Goal: Task Accomplishment & Management: Manage account settings

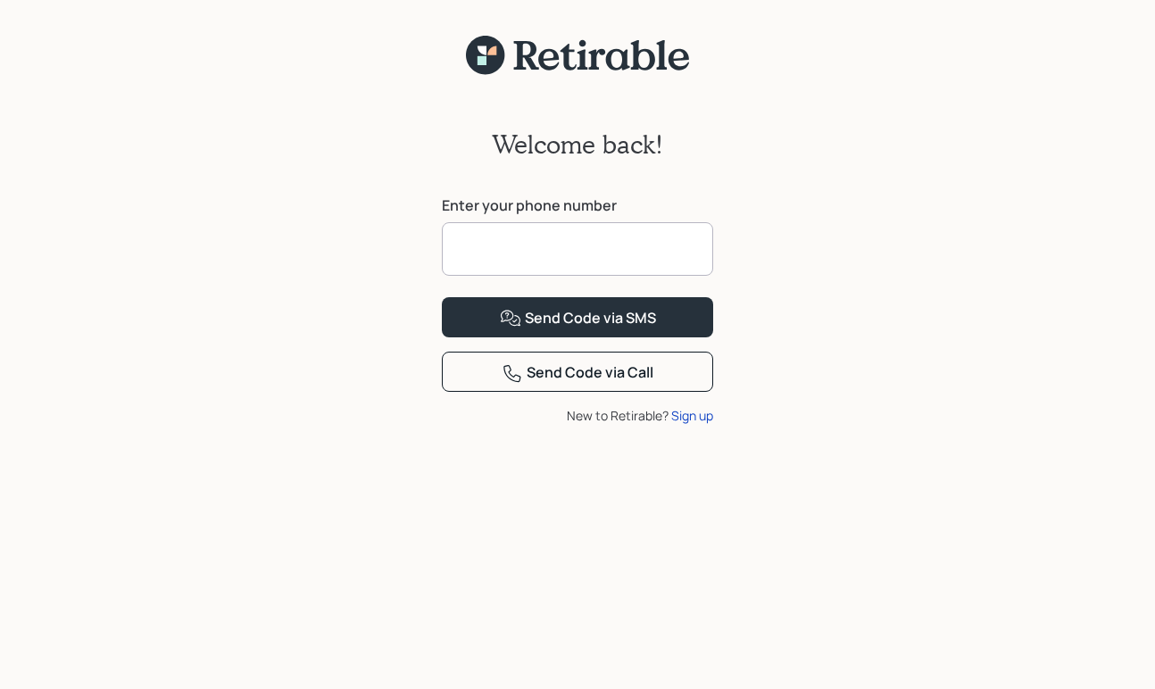
click at [472, 241] on input at bounding box center [577, 249] width 271 height 54
type input "**********"
click at [578, 337] on button "Send Code via SMS" at bounding box center [577, 317] width 271 height 40
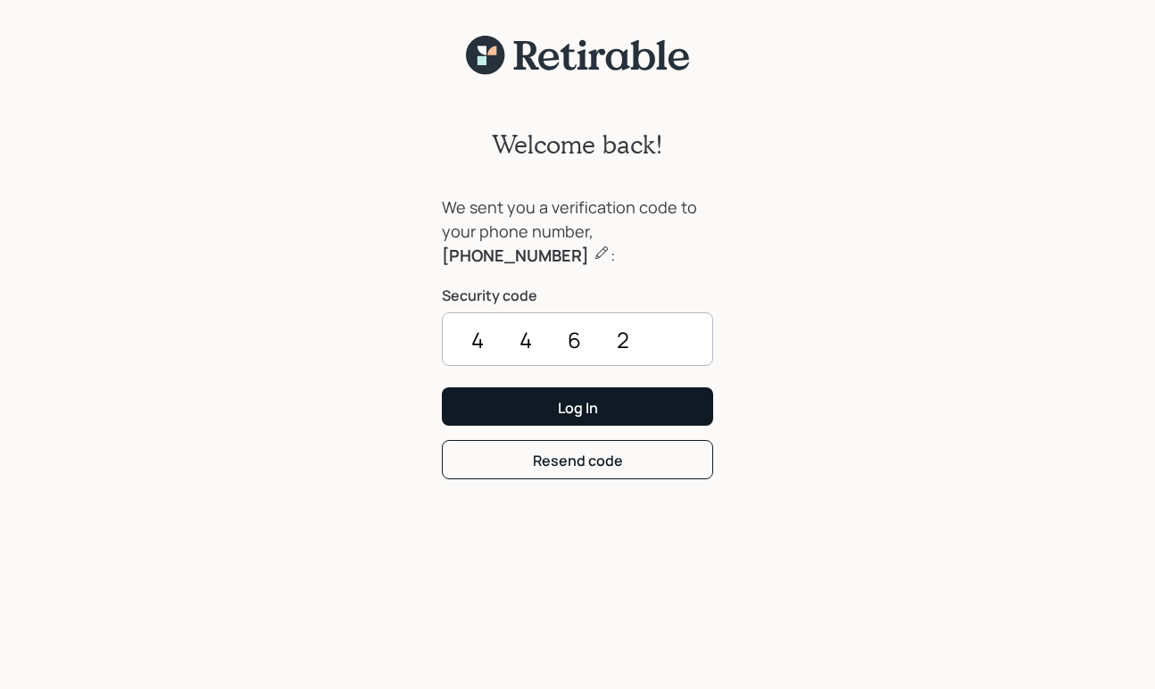
type input "4462"
click at [638, 412] on button "Log In" at bounding box center [577, 406] width 271 height 38
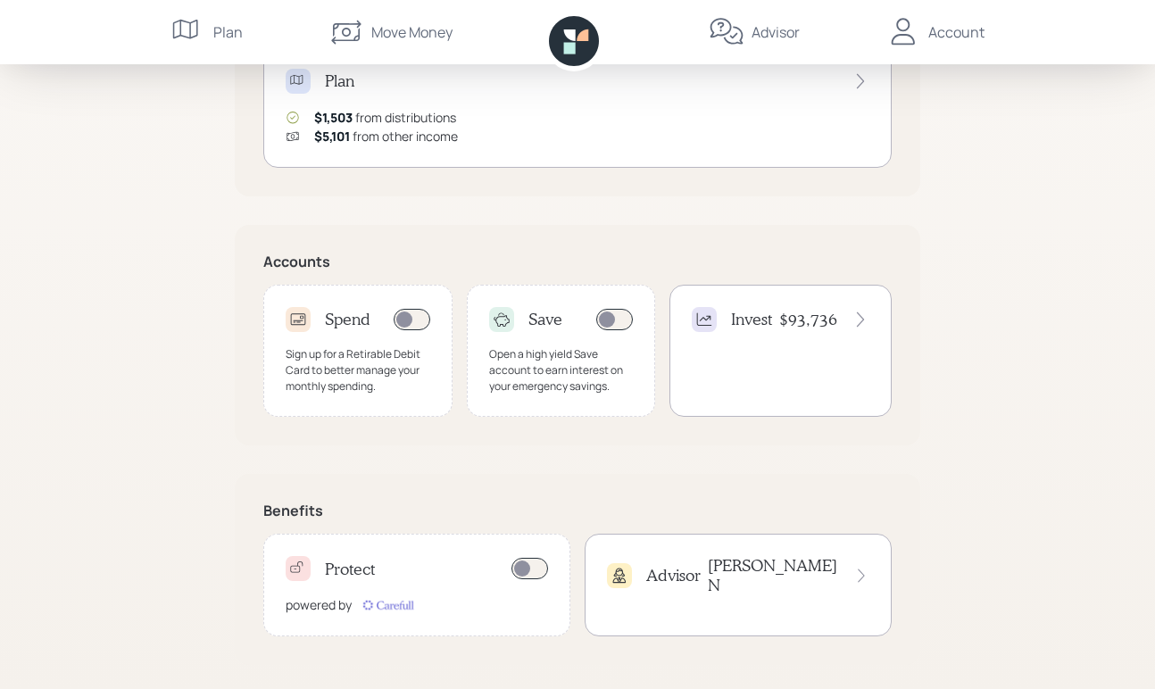
scroll to position [418, 0]
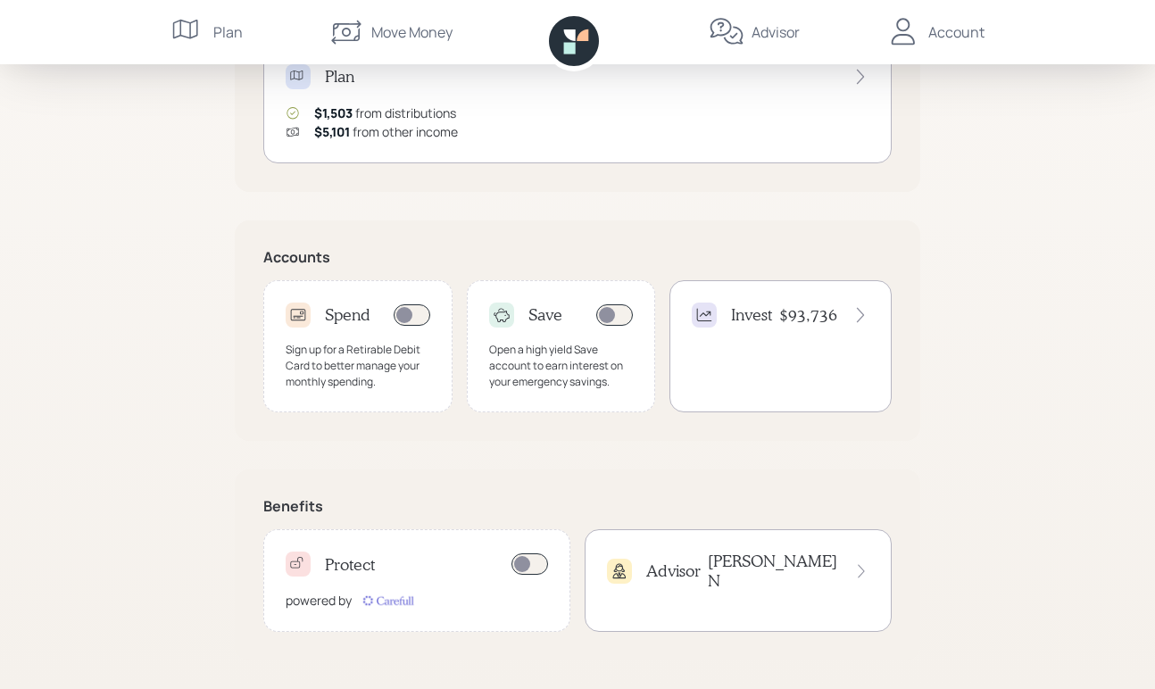
click at [622, 567] on icon at bounding box center [619, 571] width 13 height 15
